Goal: Task Accomplishment & Management: Manage account settings

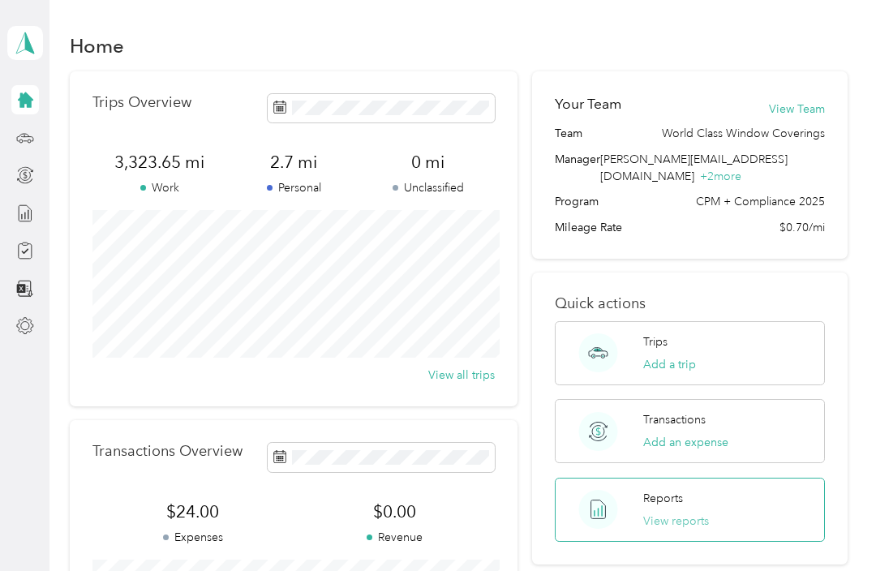
click at [616, 513] on button "View reports" at bounding box center [676, 521] width 66 height 17
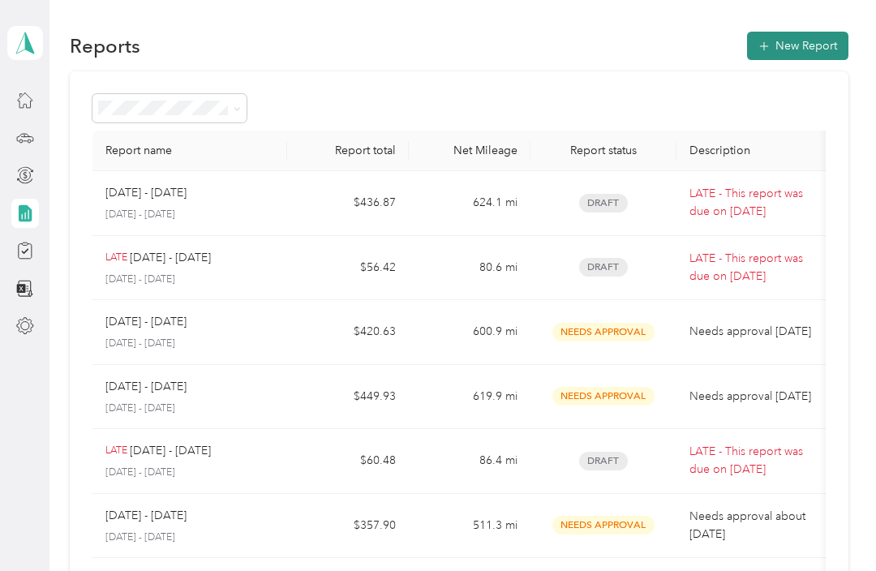
click at [616, 49] on button "New Report" at bounding box center [797, 46] width 101 height 28
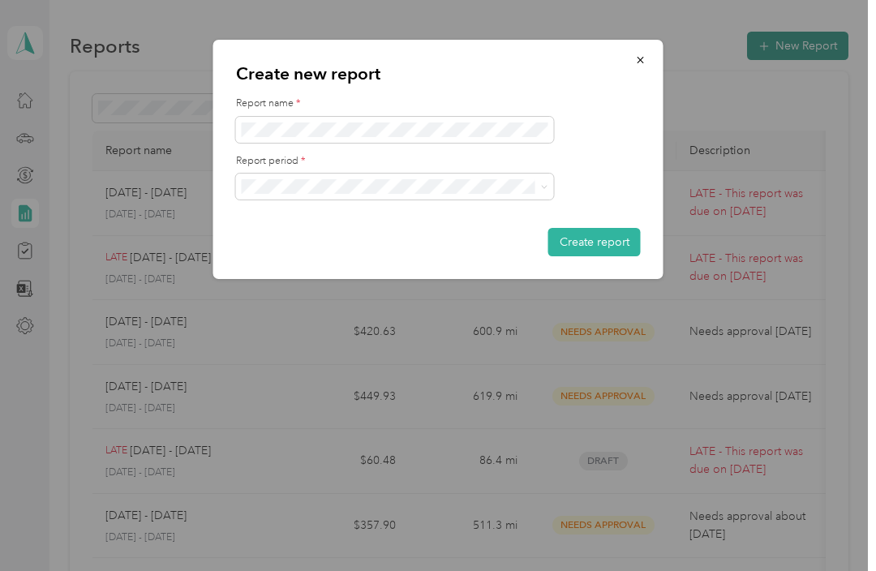
click at [0, 0] on html "Rainier [PERSON_NAME] Personal dashboard Reports New Report Report name Report …" at bounding box center [434, 285] width 868 height 571
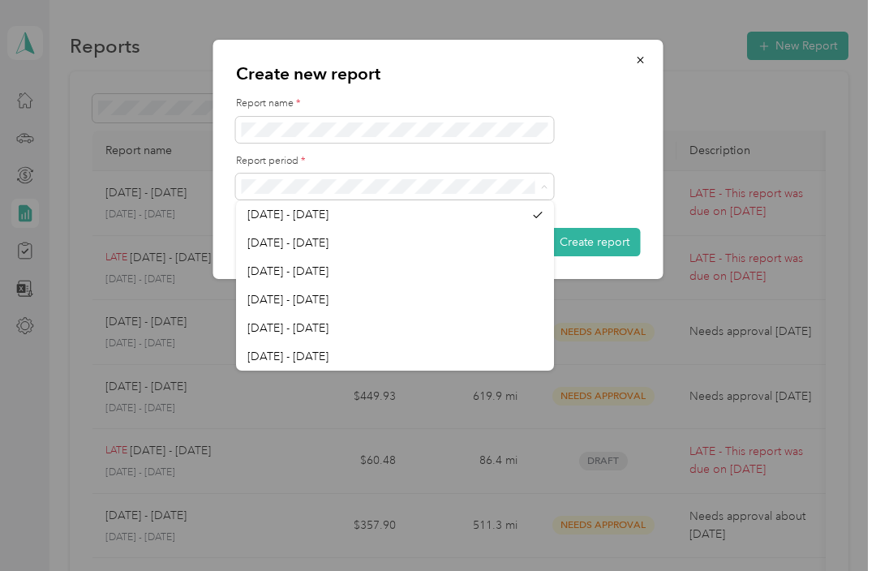
click at [616, 186] on div at bounding box center [438, 187] width 405 height 26
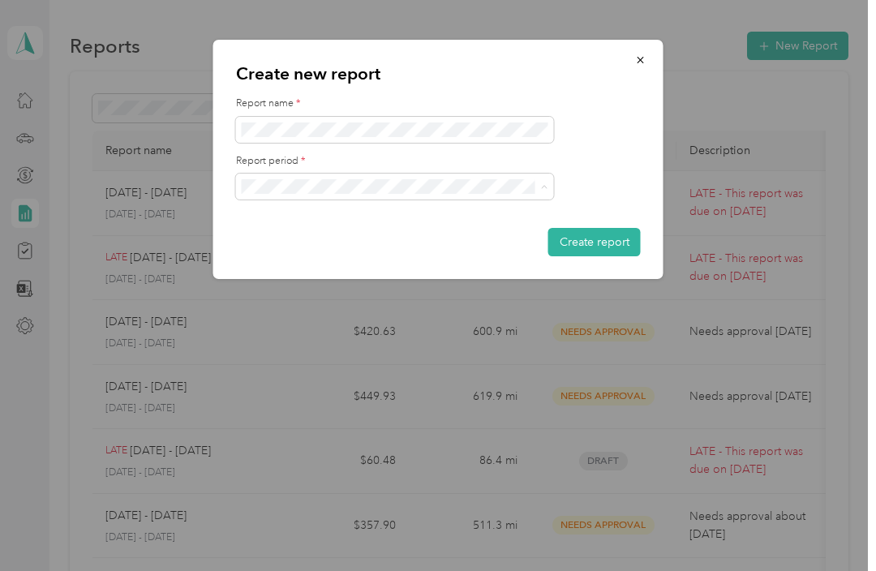
click at [616, 101] on label "Report name *" at bounding box center [438, 104] width 405 height 15
click at [614, 241] on button "Create report" at bounding box center [594, 242] width 92 height 28
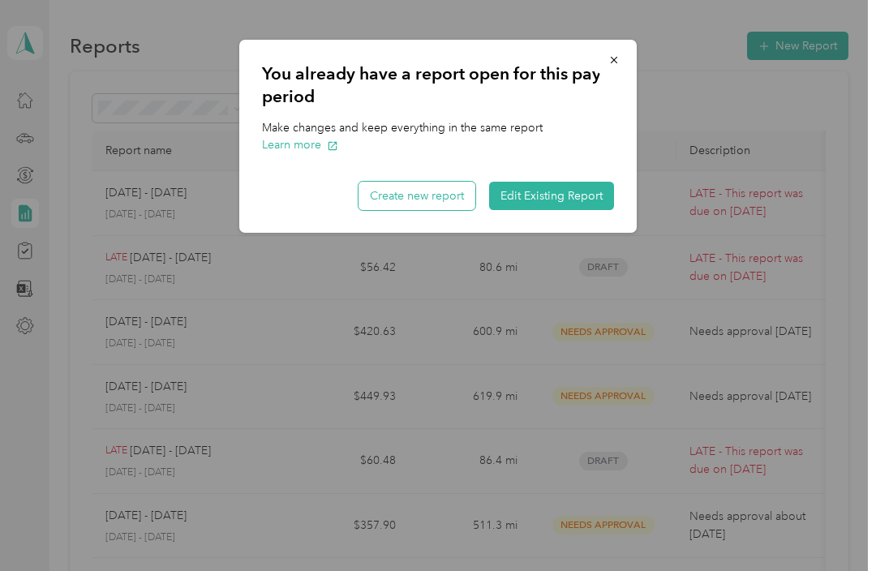
click at [429, 196] on button "Create new report" at bounding box center [417, 196] width 117 height 28
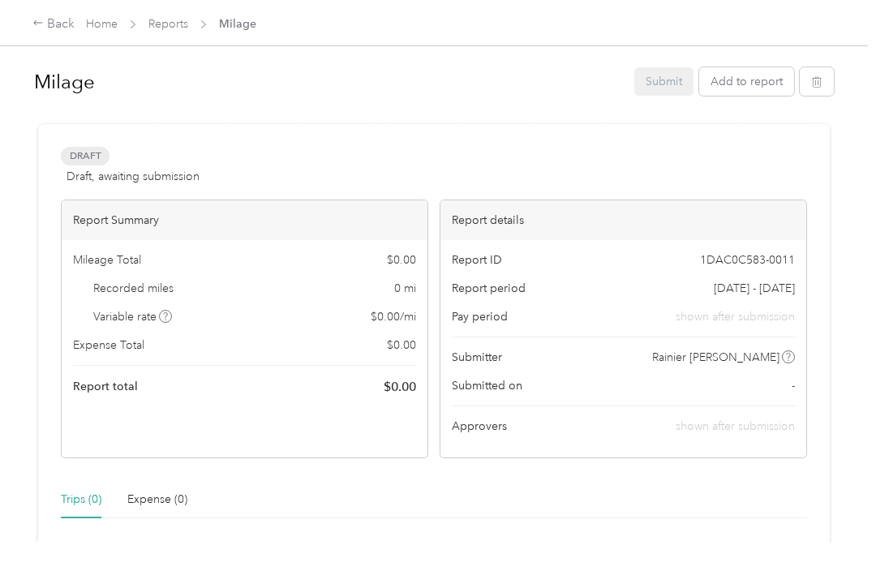
click at [616, 288] on span "[DATE] - [DATE]" at bounding box center [754, 288] width 81 height 17
click at [616, 286] on span "[DATE] - [DATE]" at bounding box center [754, 288] width 81 height 17
click at [52, 24] on div "Back" at bounding box center [53, 24] width 42 height 19
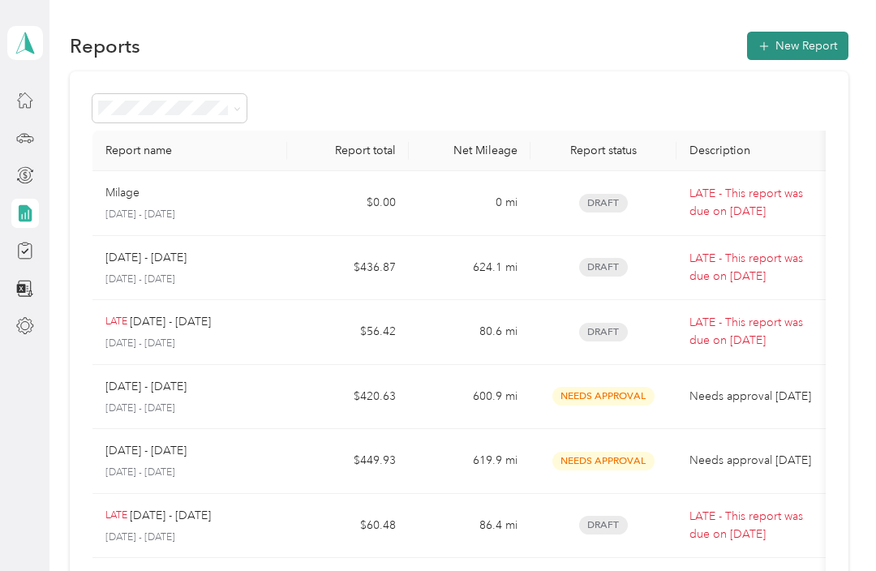
click at [616, 44] on button "New Report" at bounding box center [797, 46] width 101 height 28
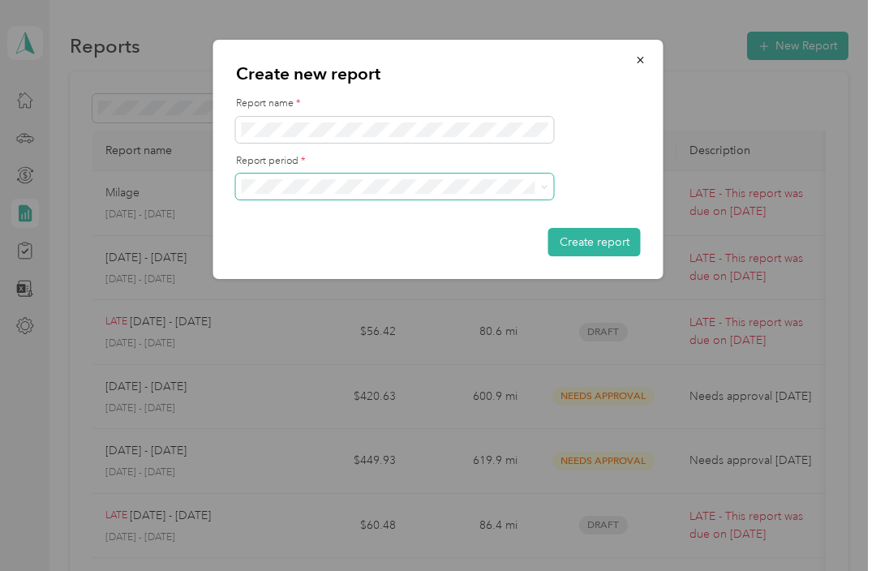
click at [539, 187] on span at bounding box center [541, 186] width 13 height 11
click at [554, 184] on div at bounding box center [438, 187] width 405 height 26
click at [586, 238] on button "Create report" at bounding box center [594, 242] width 92 height 28
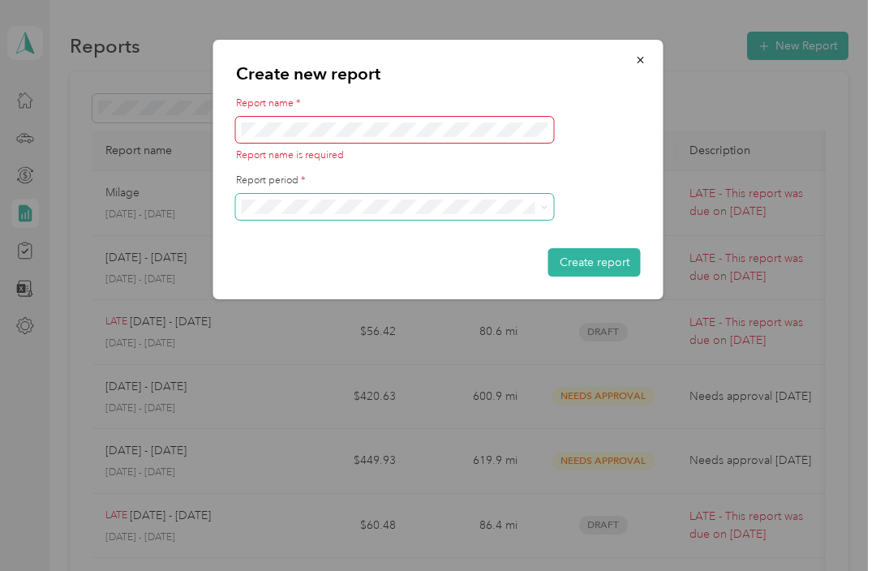
click at [542, 211] on icon at bounding box center [544, 207] width 7 height 7
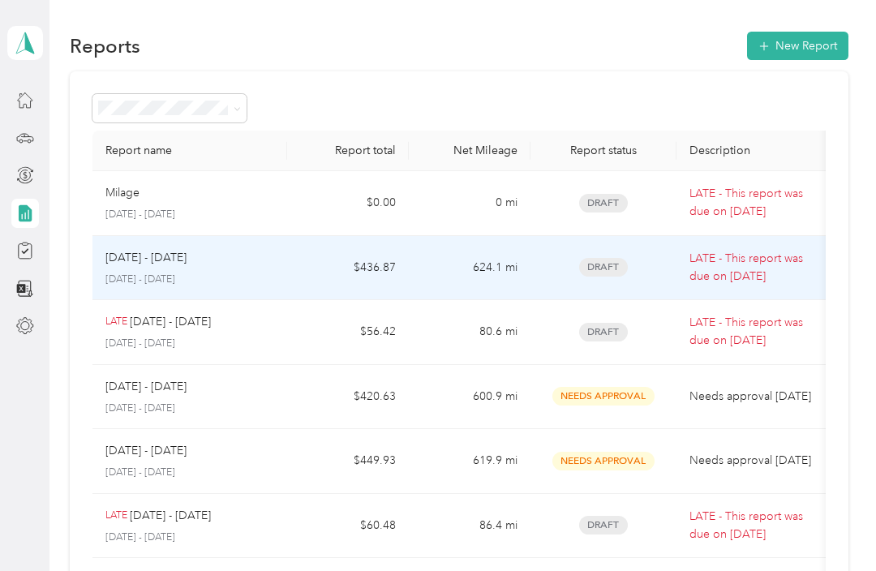
click at [514, 271] on td "624.1 mi" at bounding box center [470, 268] width 122 height 65
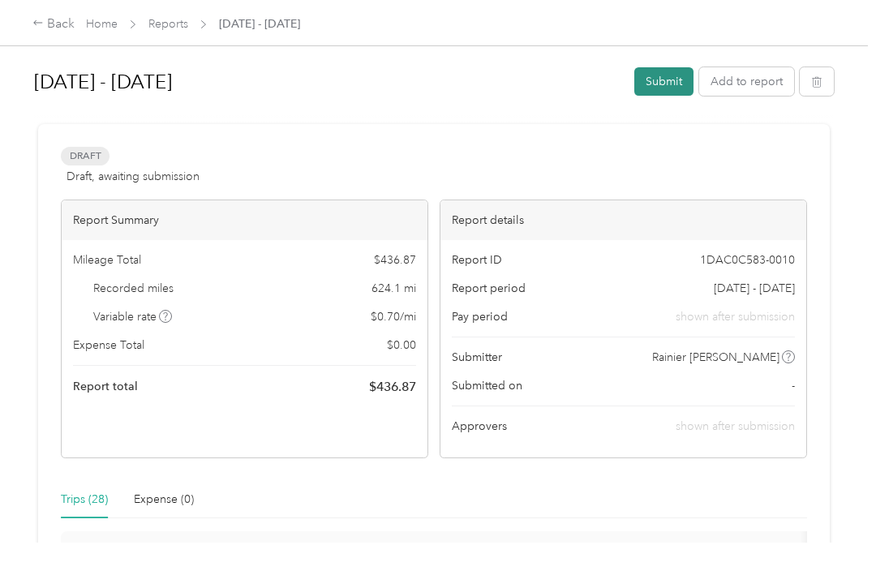
click at [670, 79] on button "Submit" at bounding box center [663, 81] width 59 height 28
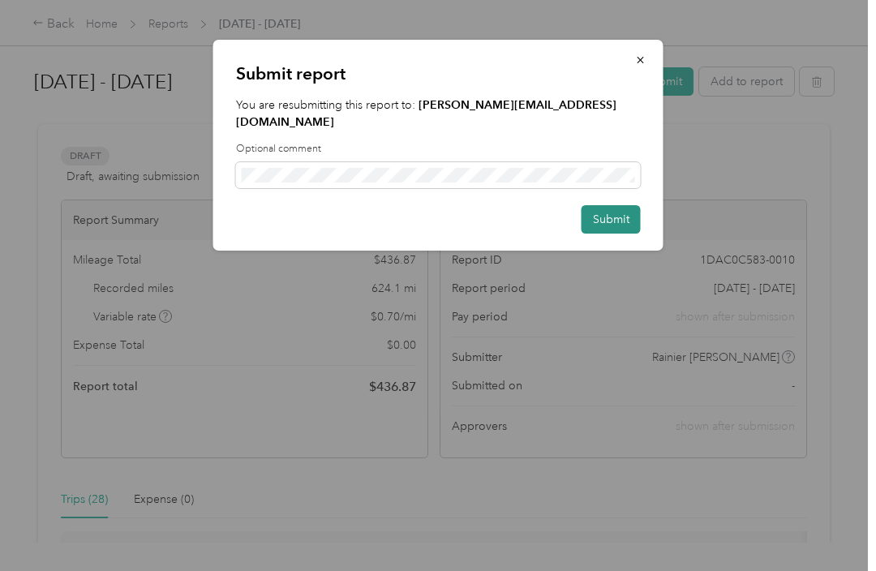
click at [615, 211] on button "Submit" at bounding box center [611, 219] width 59 height 28
